Goal: Information Seeking & Learning: Learn about a topic

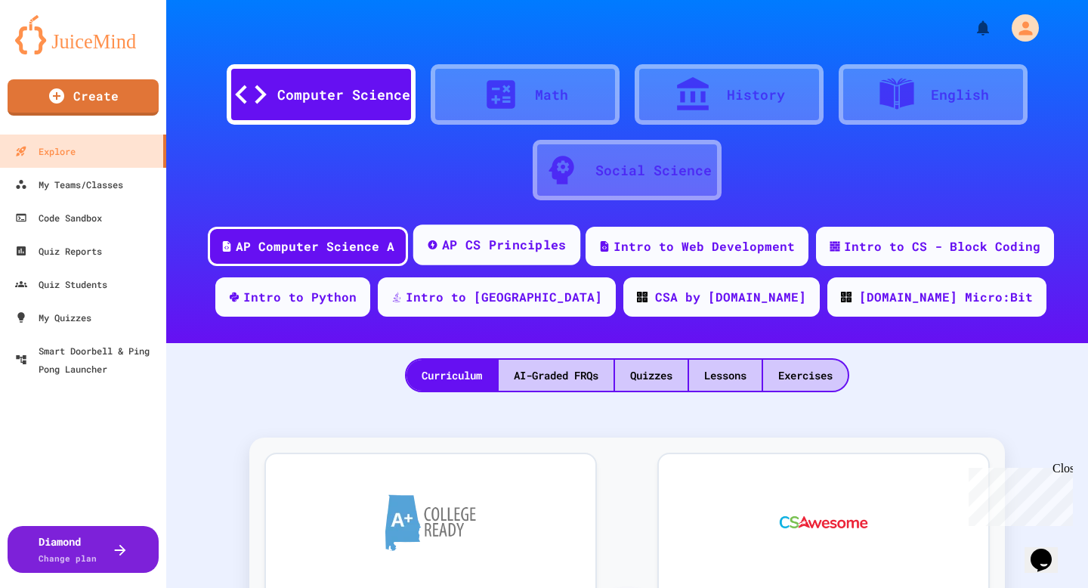
click at [535, 248] on div "AP CS Principles" at bounding box center [504, 245] width 125 height 19
